Goal: Information Seeking & Learning: Learn about a topic

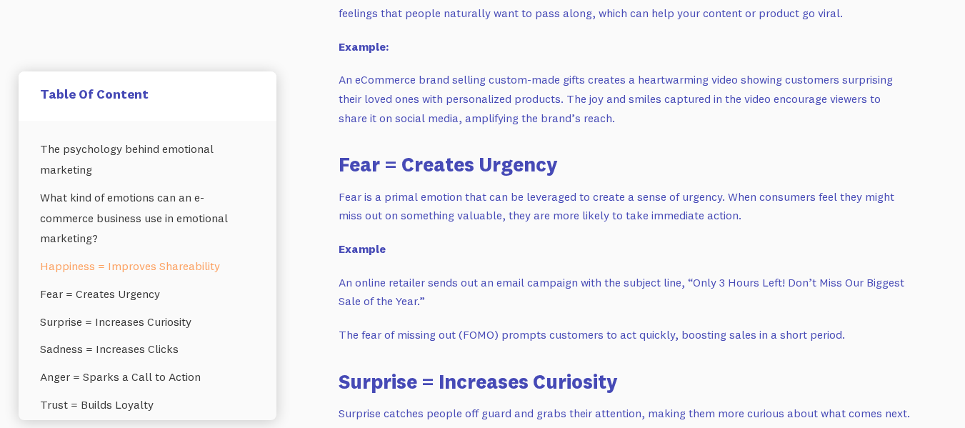
scroll to position [1500, 0]
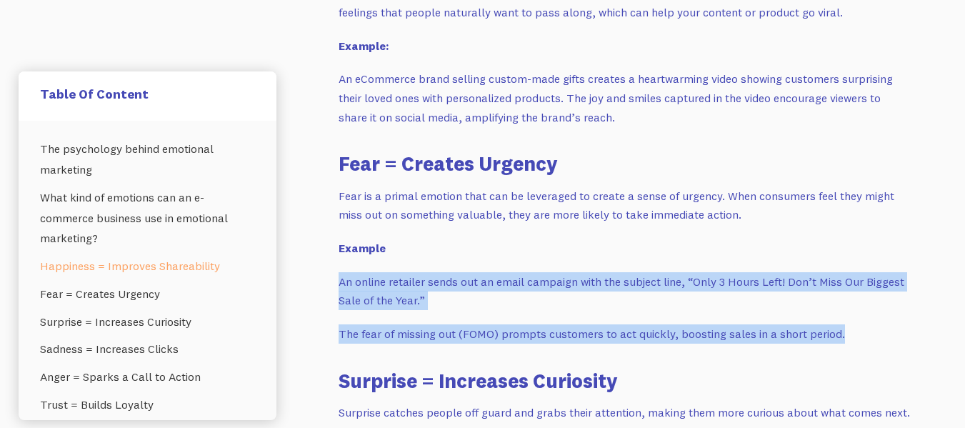
drag, startPoint x: 812, startPoint y: 332, endPoint x: 339, endPoint y: 278, distance: 475.3
copy div "An online retailer sends out an email campaign with the subject line, “Only 3 H…"
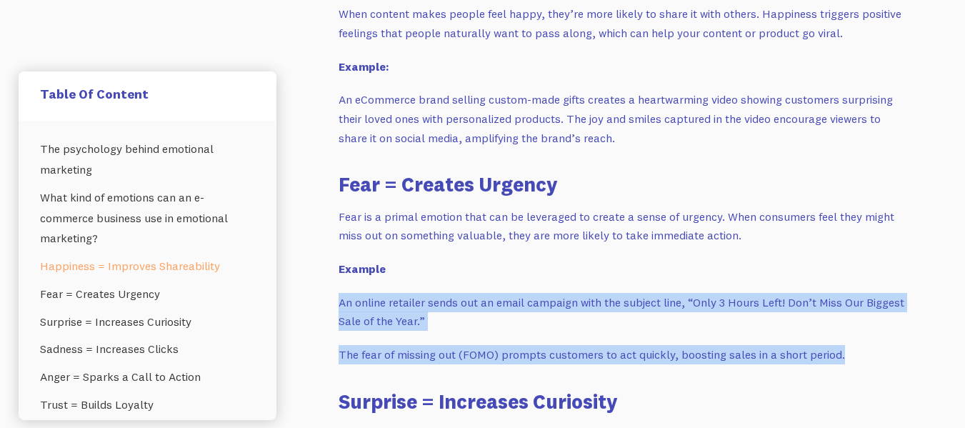
scroll to position [1515, 0]
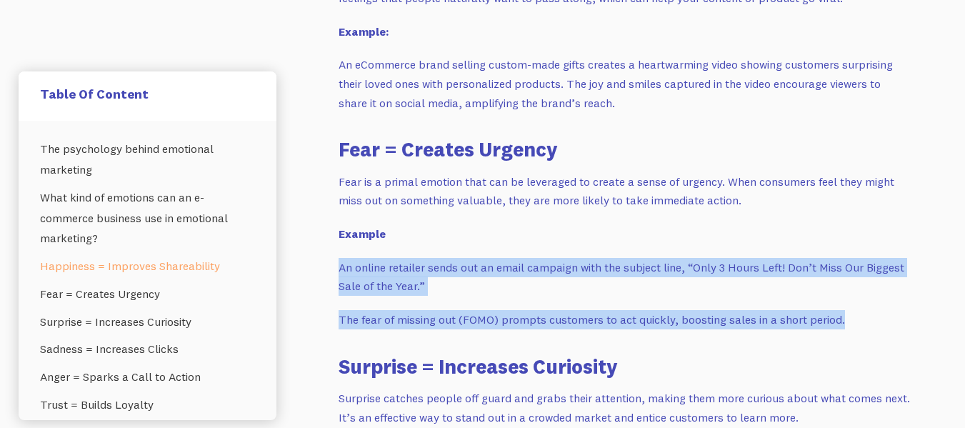
click at [507, 318] on p "The fear of missing out (FOMO) prompts customers to act quickly, boosting sales…" at bounding box center [625, 319] width 572 height 19
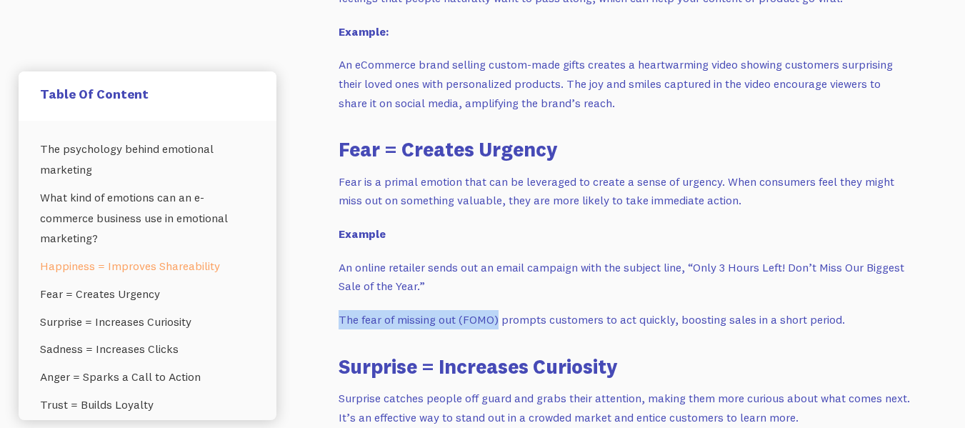
drag, startPoint x: 497, startPoint y: 323, endPoint x: 339, endPoint y: 322, distance: 157.2
click at [339, 322] on p "The fear of missing out (FOMO) prompts customers to act quickly, boosting sales…" at bounding box center [625, 319] width 572 height 19
copy p "The fear of missing out (FOMO)"
click at [503, 322] on p "The fear of missing out (FOMO) prompts customers to act quickly, boosting sales…" at bounding box center [625, 319] width 572 height 19
drag, startPoint x: 499, startPoint y: 318, endPoint x: 338, endPoint y: 319, distance: 161.5
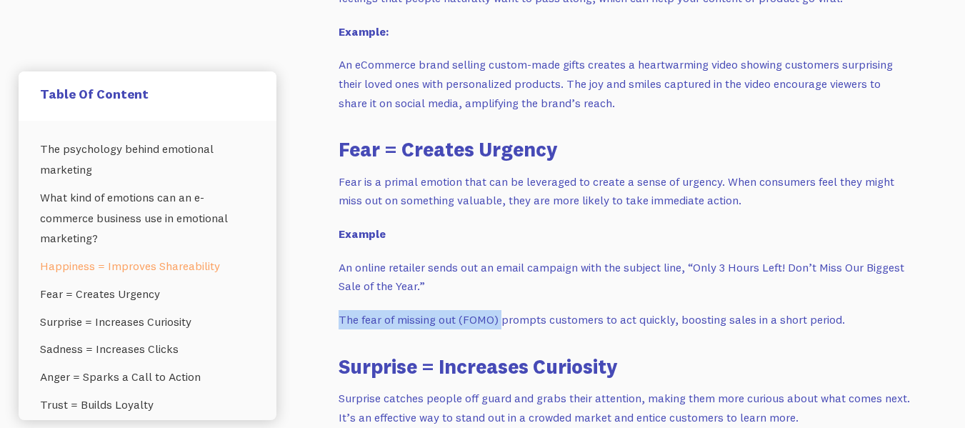
copy p "The fear of missing out (FOMO)"
